Goal: Task Accomplishment & Management: Use online tool/utility

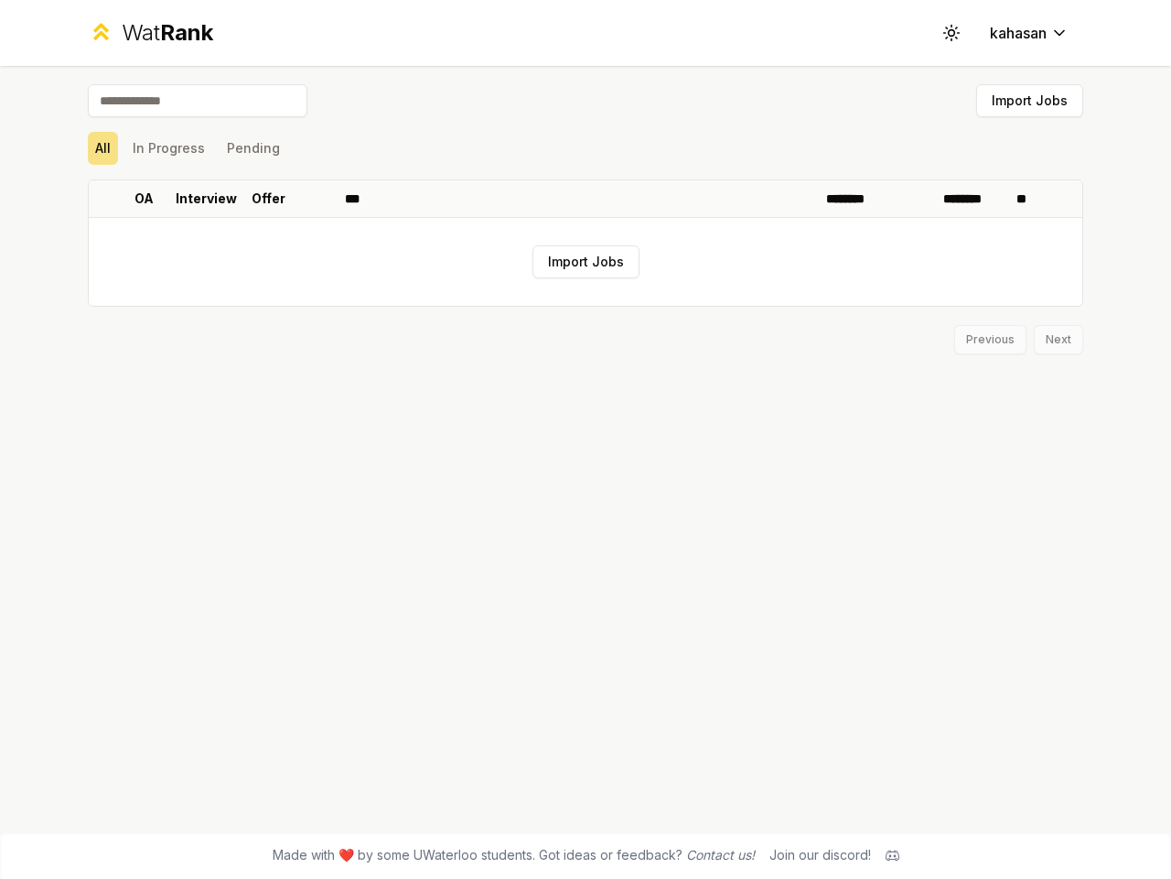
click at [952, 33] on icon at bounding box center [951, 32] width 17 height 17
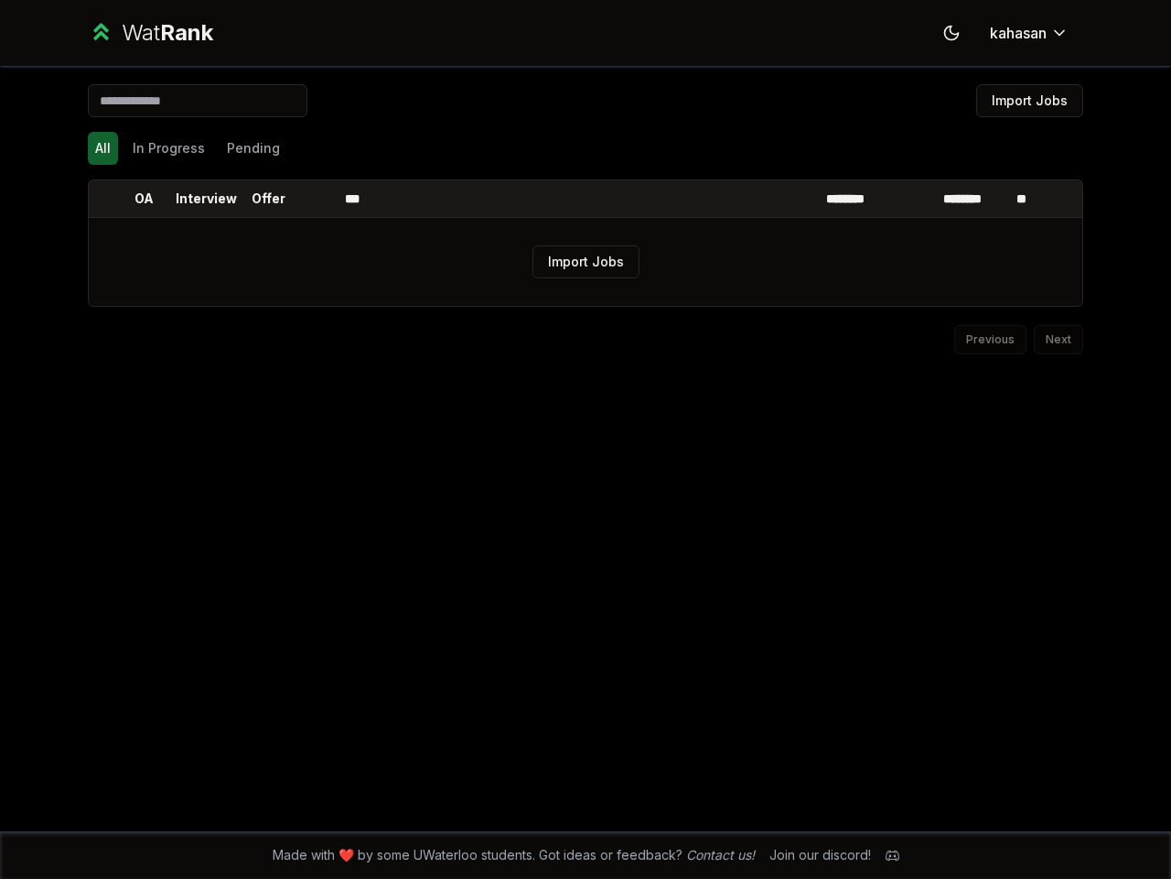
click at [1030, 101] on button "Import Jobs" at bounding box center [1030, 100] width 107 height 33
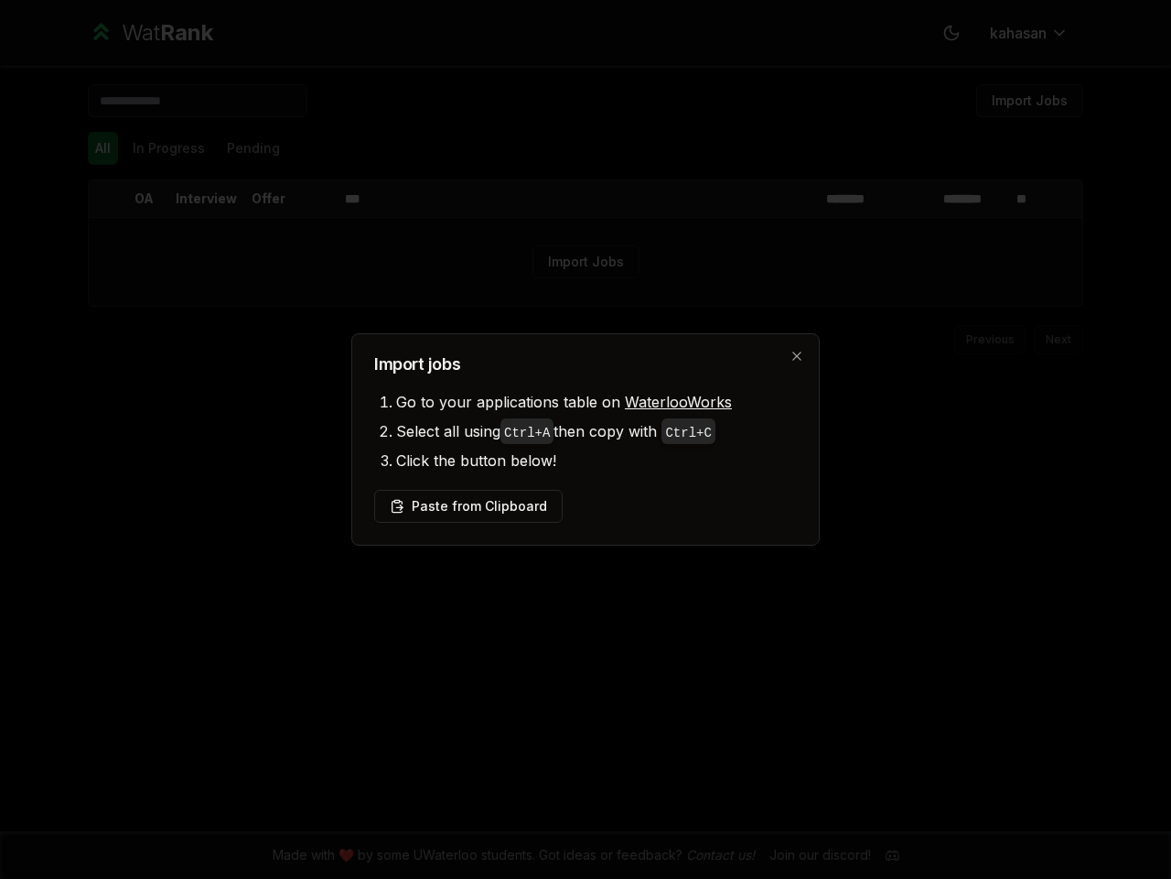
click at [103, 148] on div at bounding box center [585, 439] width 1171 height 879
click at [168, 148] on div at bounding box center [585, 439] width 1171 height 879
click at [253, 148] on button "Pending" at bounding box center [254, 148] width 68 height 33
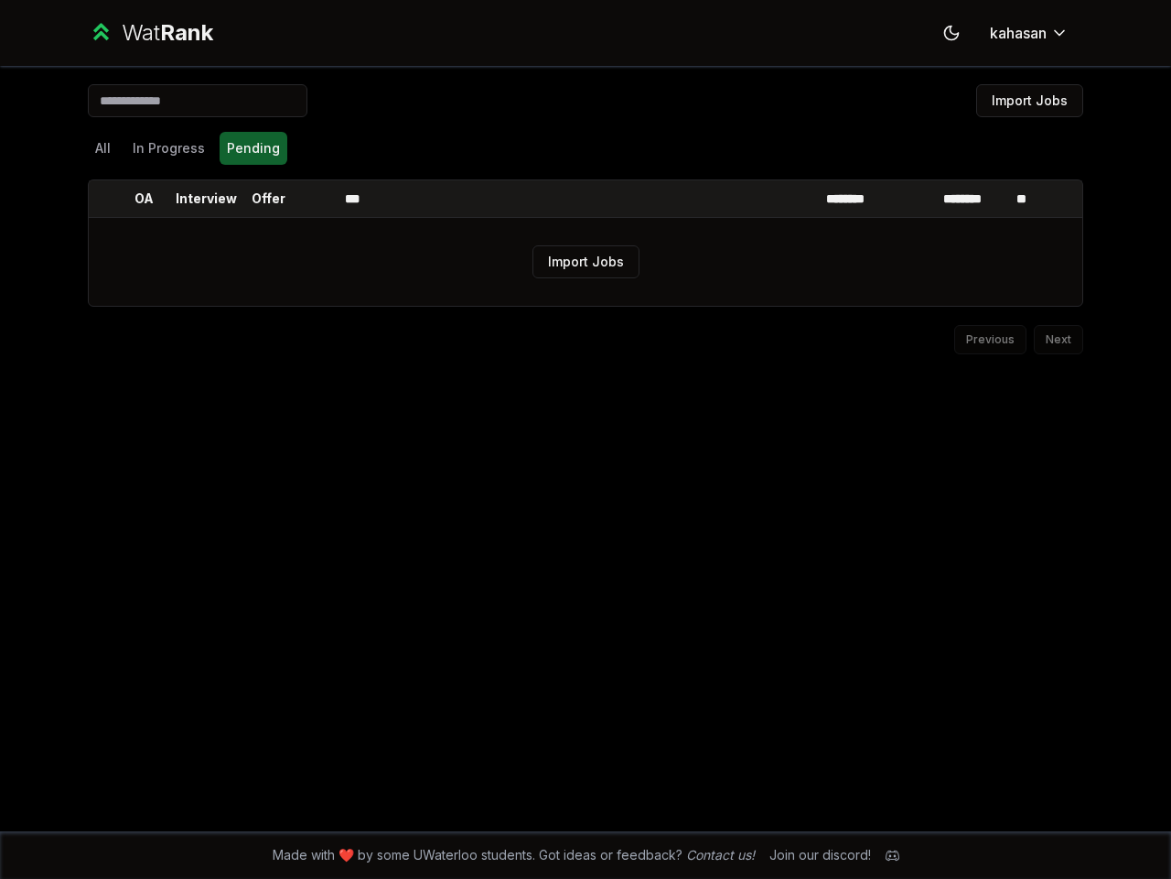
click at [103, 199] on th at bounding box center [103, 198] width 29 height 37
click at [144, 199] on p "OA" at bounding box center [144, 198] width 19 height 18
click at [206, 199] on p "Interview" at bounding box center [206, 198] width 61 height 18
click at [268, 199] on p "Offer" at bounding box center [269, 198] width 34 height 18
click at [316, 199] on th at bounding box center [316, 198] width 44 height 37
